Goal: Find specific page/section: Find specific page/section

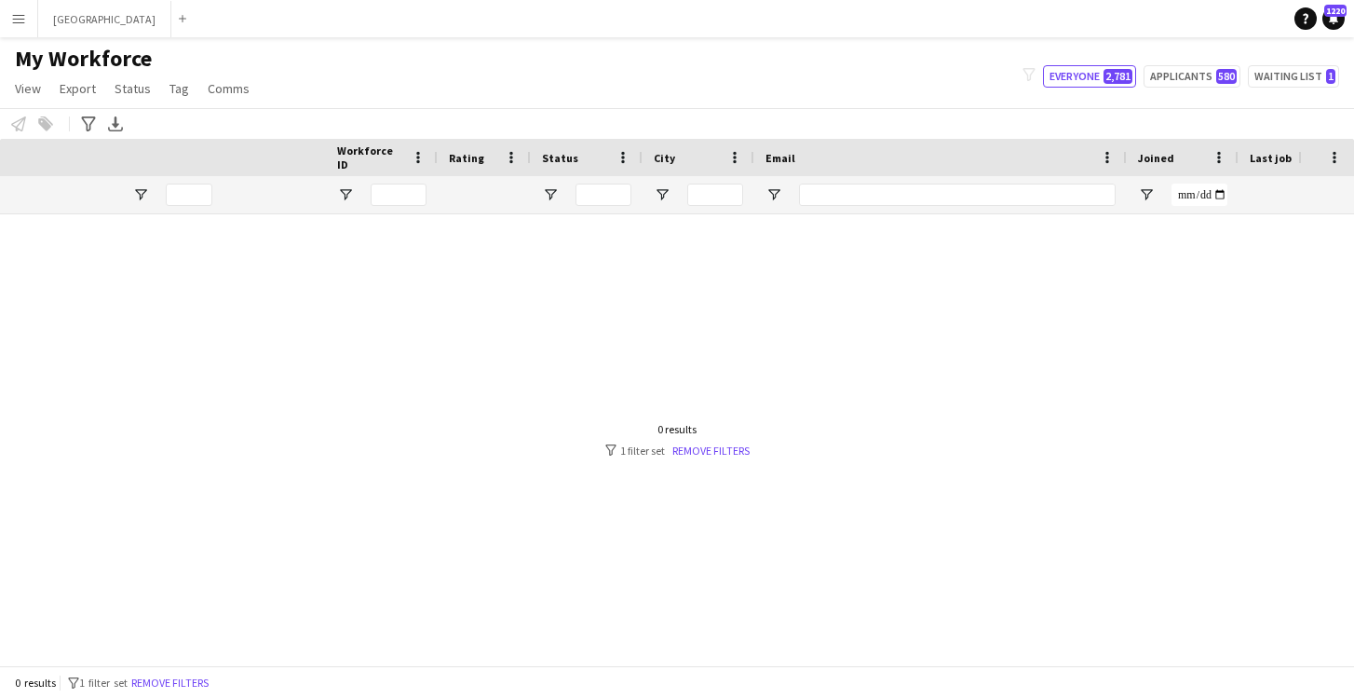
scroll to position [0, 591]
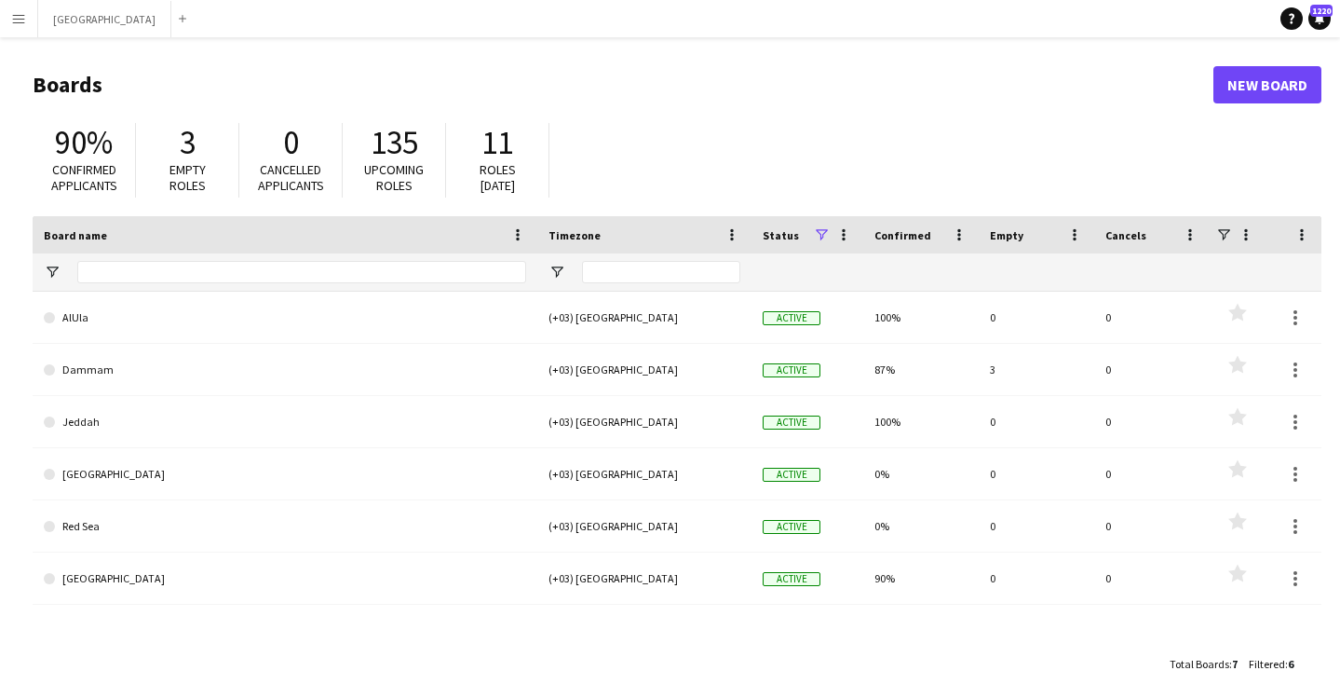
click at [30, 20] on button "Menu" at bounding box center [18, 18] width 37 height 37
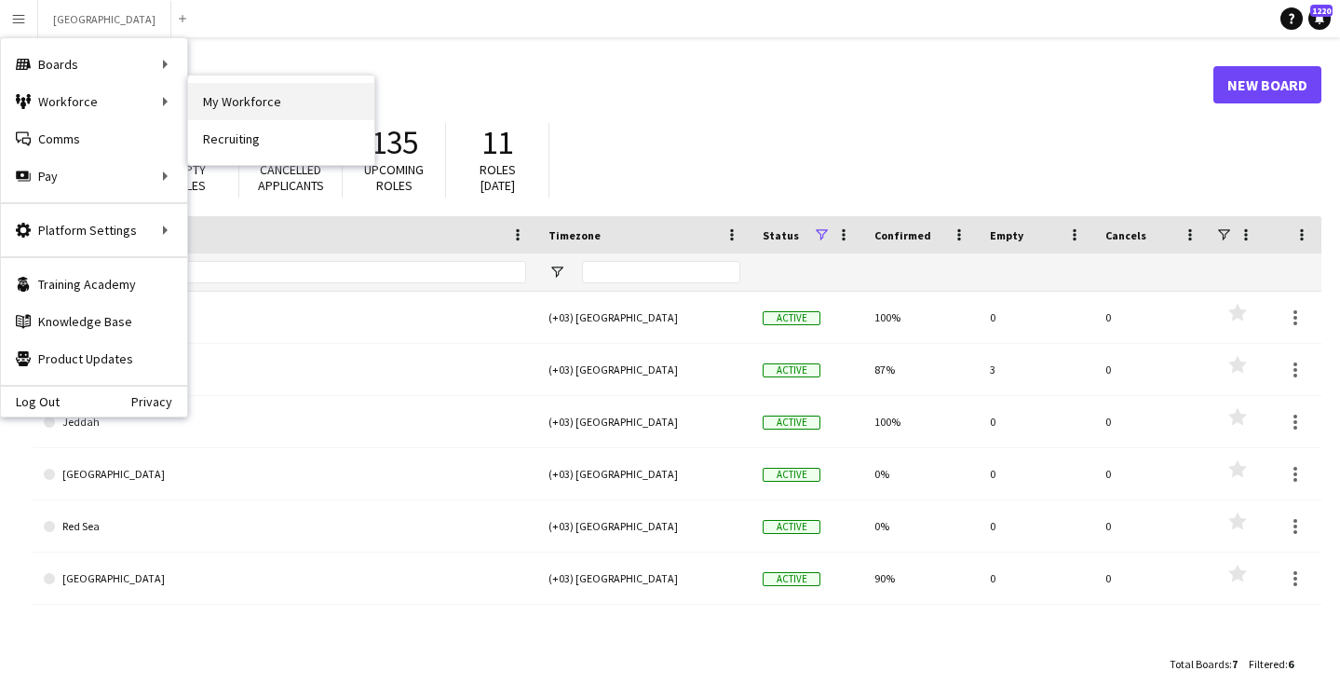
click at [238, 100] on link "My Workforce" at bounding box center [281, 101] width 186 height 37
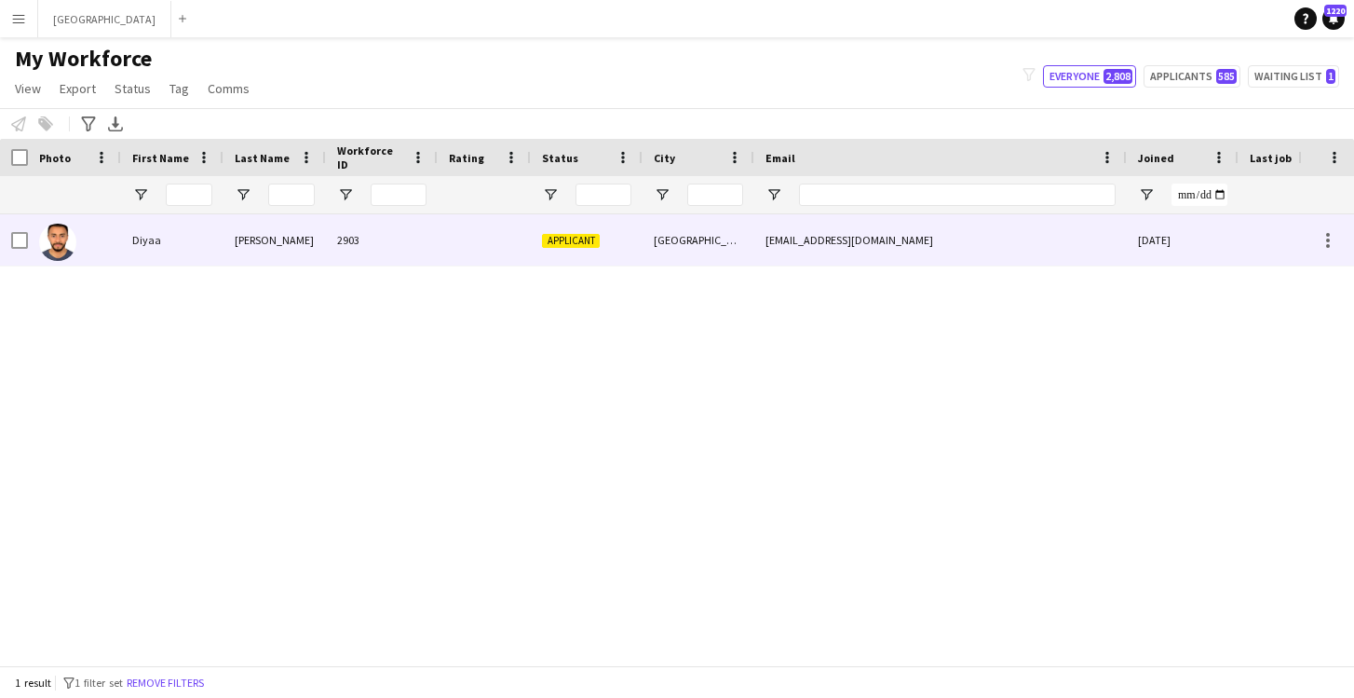
click at [673, 258] on div "[GEOGRAPHIC_DATA]" at bounding box center [699, 239] width 112 height 51
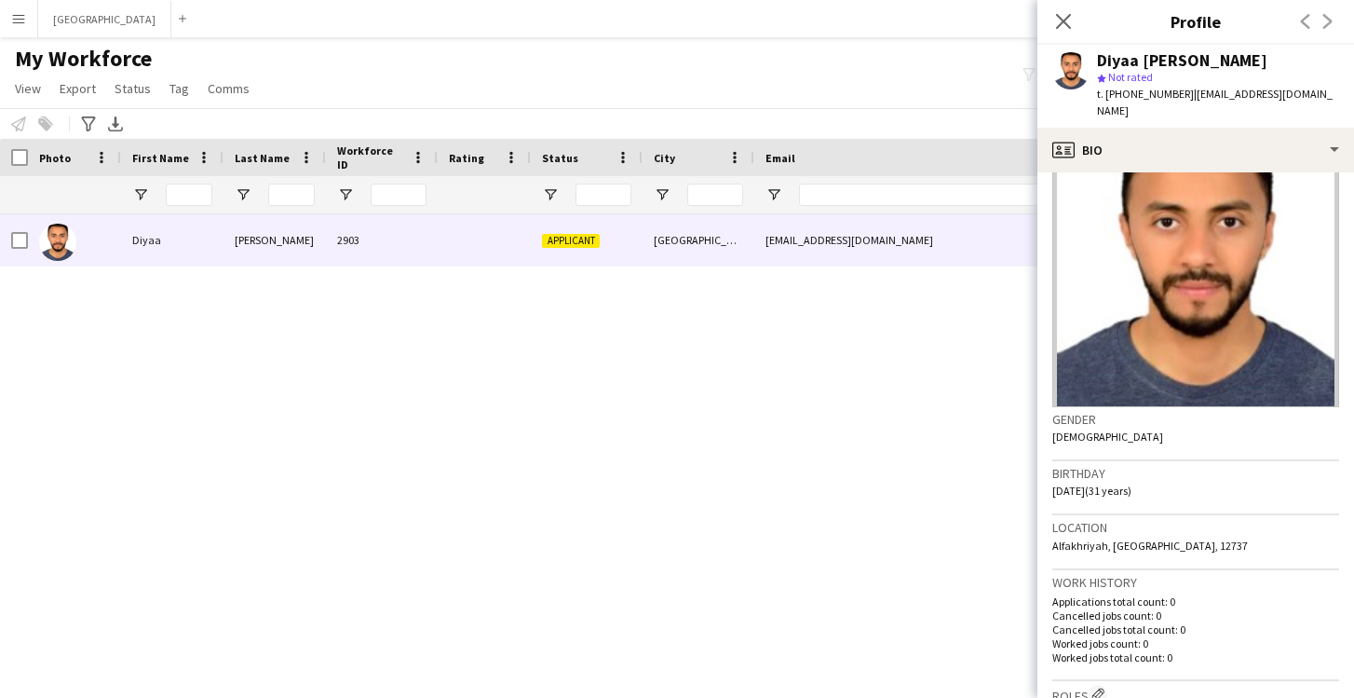
scroll to position [366, 0]
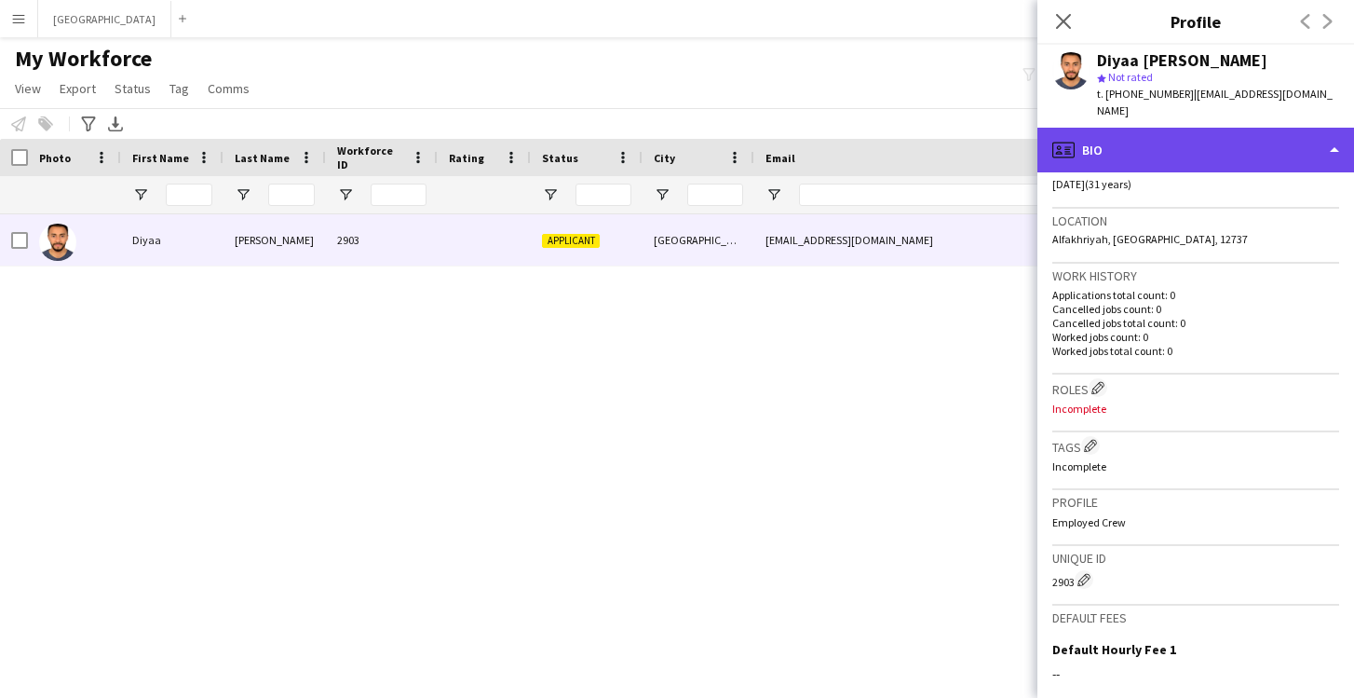
click at [1121, 139] on div "profile Bio" at bounding box center [1196, 150] width 317 height 45
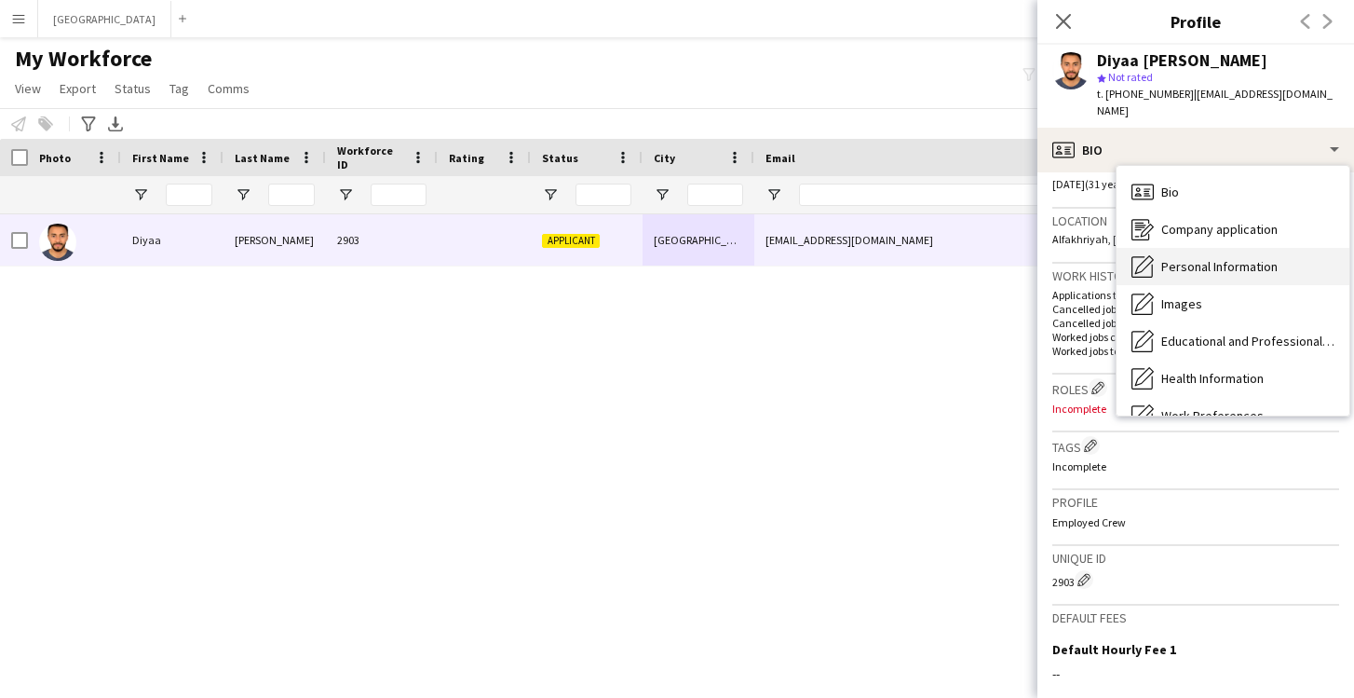
click at [1202, 258] on span "Personal Information" at bounding box center [1220, 266] width 116 height 17
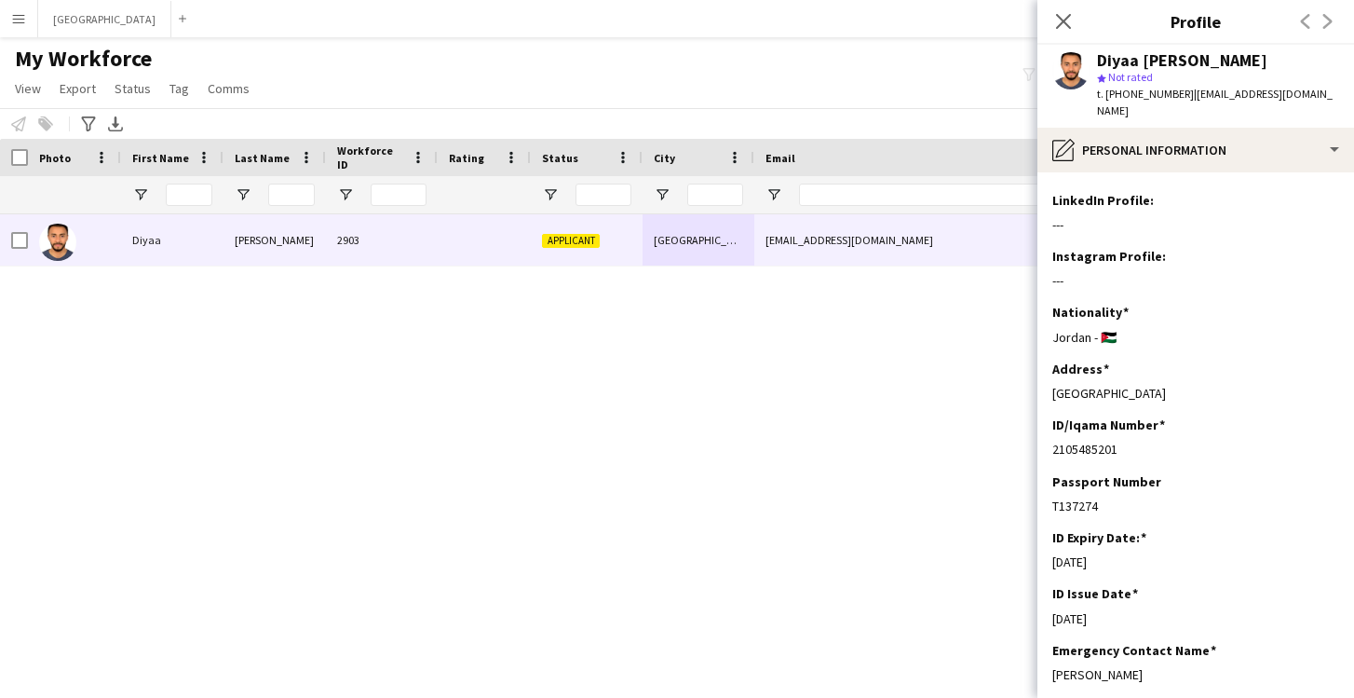
scroll to position [279, 0]
